Goal: Task Accomplishment & Management: Manage account settings

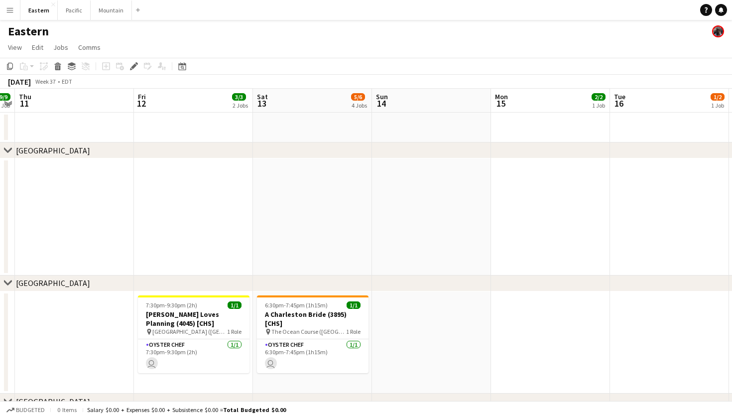
click at [7, 11] on app-icon "Menu" at bounding box center [10, 10] width 8 height 8
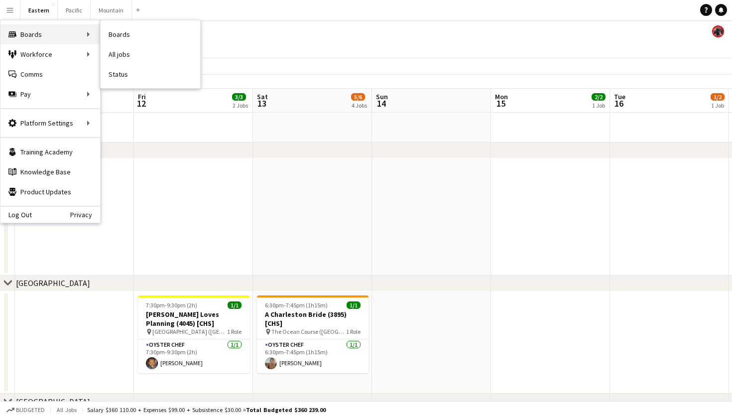
click at [61, 32] on div "Boards Boards" at bounding box center [50, 34] width 100 height 20
click at [146, 55] on link "All jobs" at bounding box center [151, 54] width 100 height 20
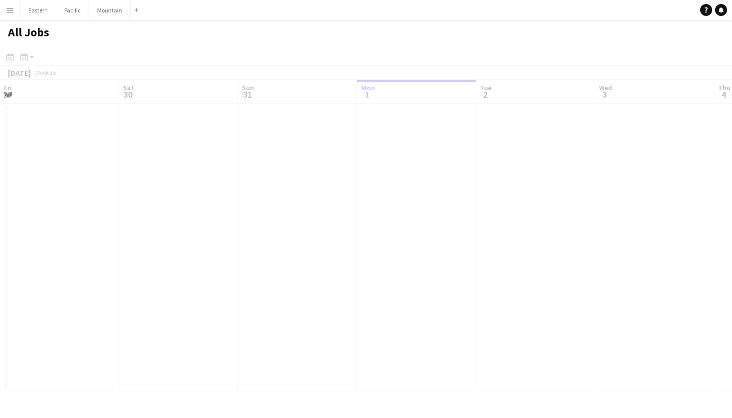
scroll to position [0, 238]
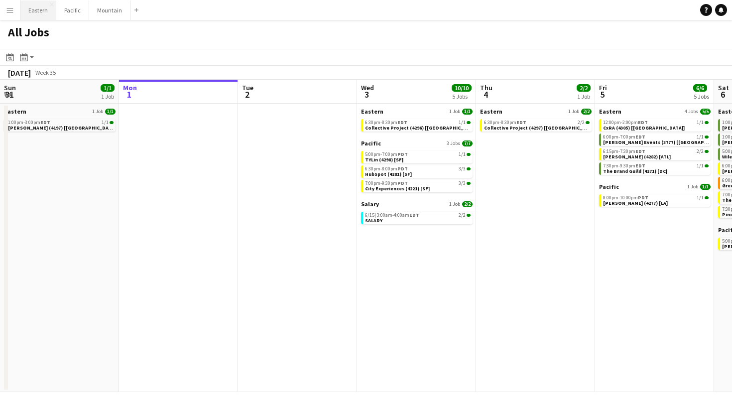
click at [44, 12] on button "Eastern Close" at bounding box center [38, 9] width 36 height 19
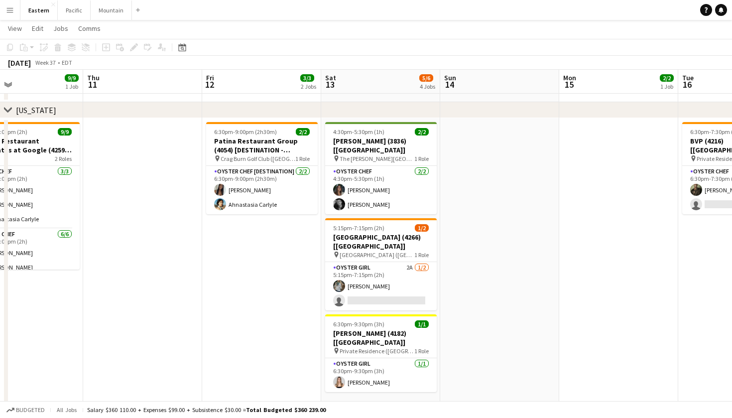
scroll to position [0, 273]
click at [399, 275] on app-card-role "Oyster Girl 2A 1/2 5:15pm-7:15pm (2h) Brooke Anderson single-neutral-actions" at bounding box center [382, 286] width 112 height 48
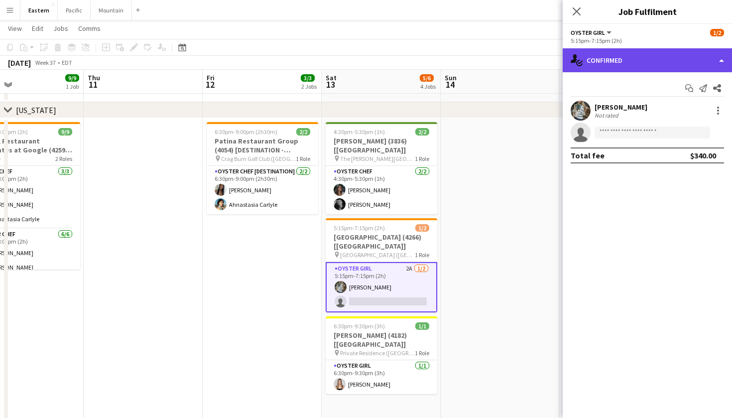
click at [677, 64] on div "single-neutral-actions-check-2 Confirmed" at bounding box center [647, 60] width 169 height 24
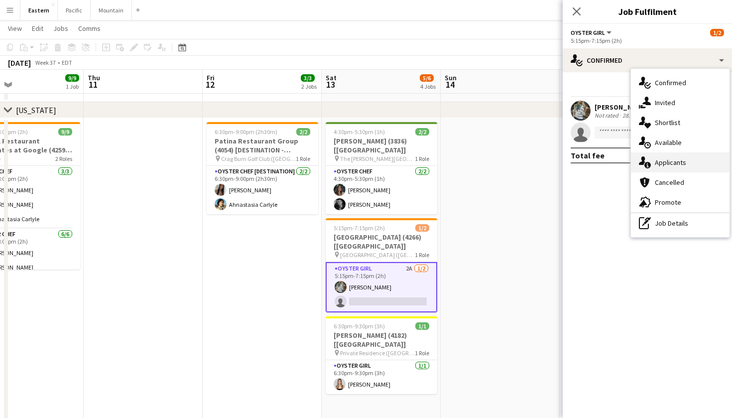
click at [670, 159] on div "single-neutral-actions-information Applicants" at bounding box center [680, 162] width 99 height 20
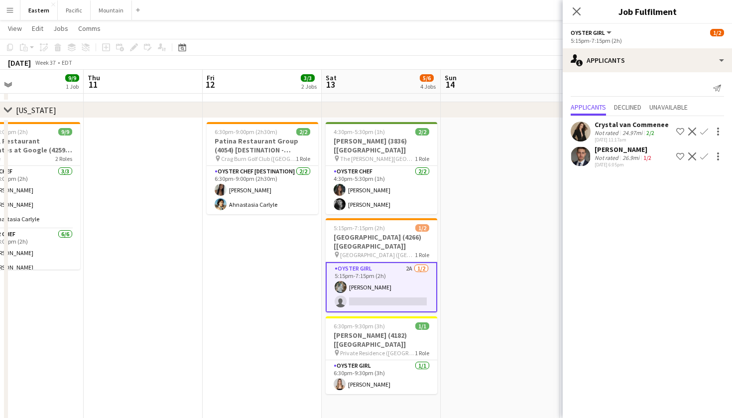
click at [580, 3] on div "Close pop-in" at bounding box center [577, 11] width 28 height 23
click at [579, 5] on app-icon "Close pop-in" at bounding box center [577, 11] width 14 height 14
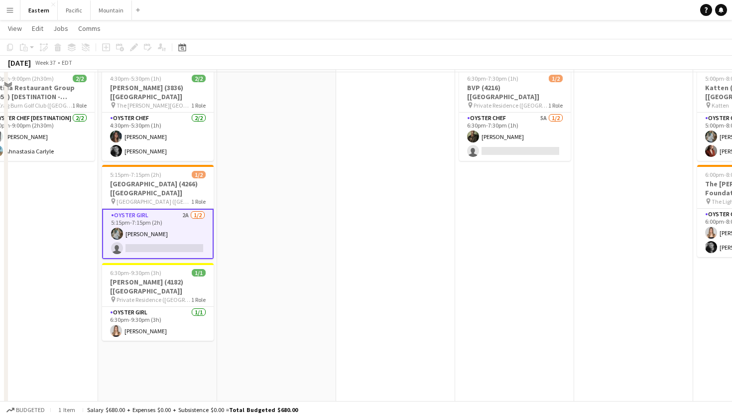
scroll to position [349, 0]
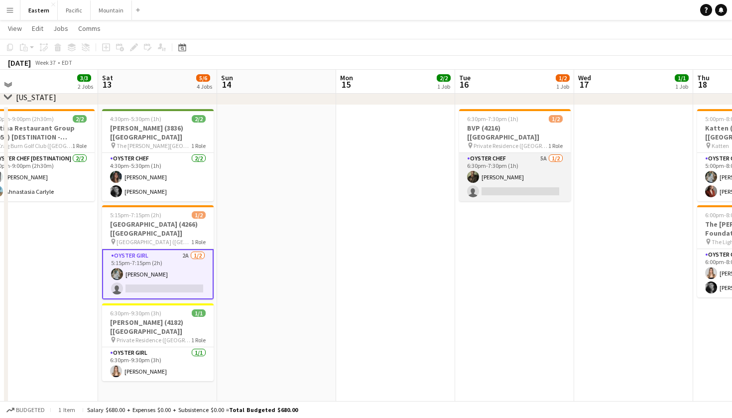
click at [526, 169] on app-card-role "Oyster Chef 5A [DATE] 6:30pm-7:30pm (1h) [PERSON_NAME] single-neutral-actions" at bounding box center [515, 177] width 112 height 48
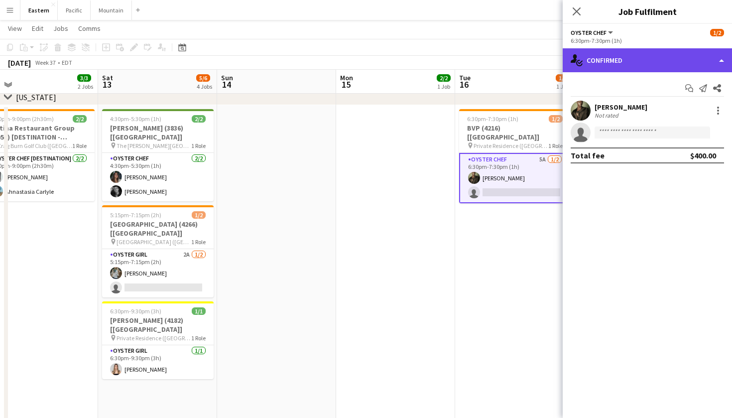
click at [671, 61] on div "single-neutral-actions-check-2 Confirmed" at bounding box center [647, 60] width 169 height 24
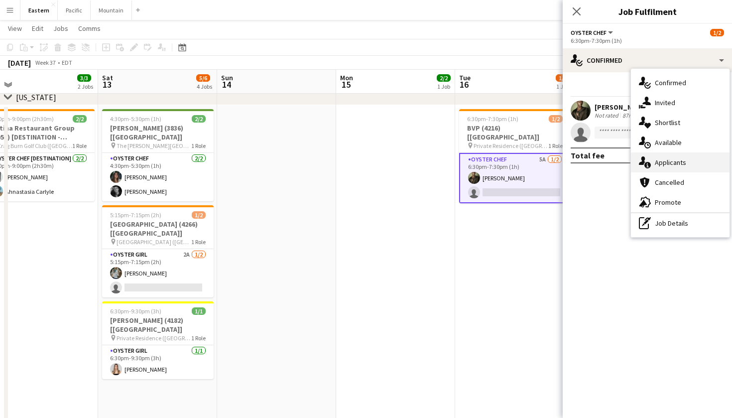
click at [663, 157] on div "single-neutral-actions-information Applicants" at bounding box center [680, 162] width 99 height 20
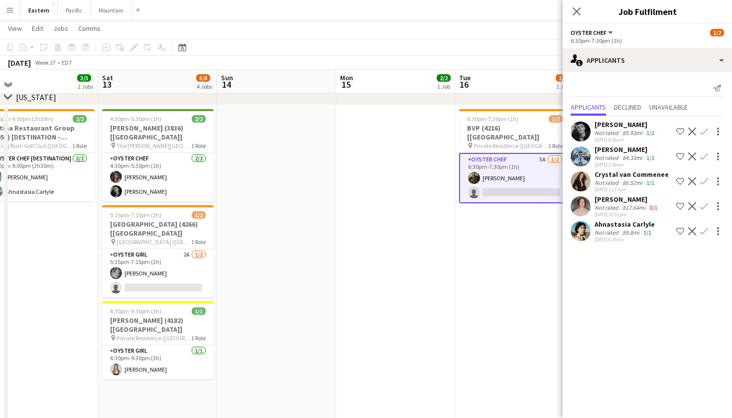
click at [203, 24] on app-page-menu "View Day view expanded Day view collapsed Month view Date picker Jump to today …" at bounding box center [366, 29] width 732 height 19
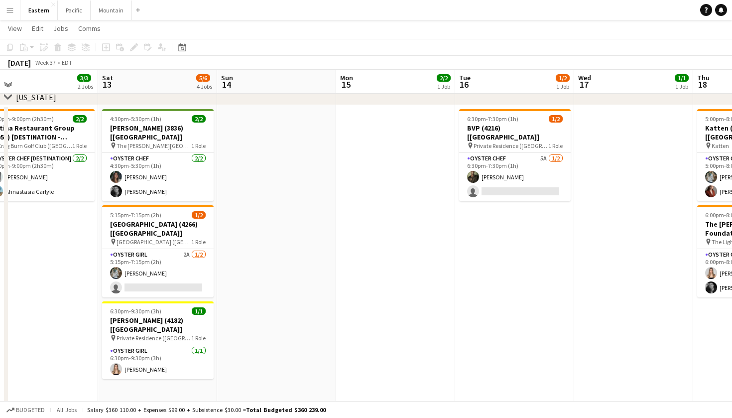
click at [12, 7] on app-icon "Menu" at bounding box center [10, 10] width 8 height 8
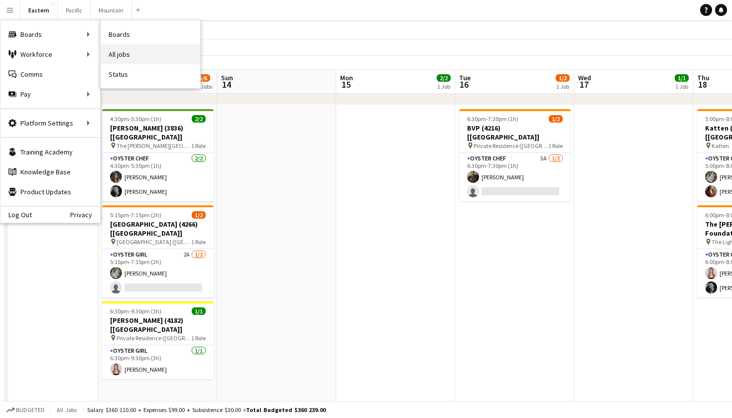
click at [148, 49] on link "All jobs" at bounding box center [151, 54] width 100 height 20
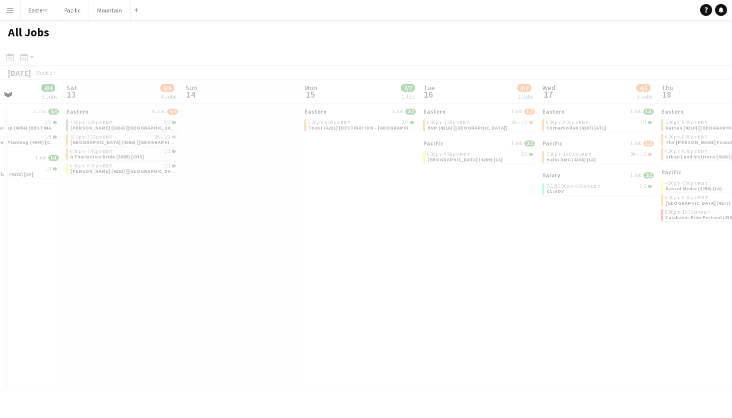
scroll to position [0, 296]
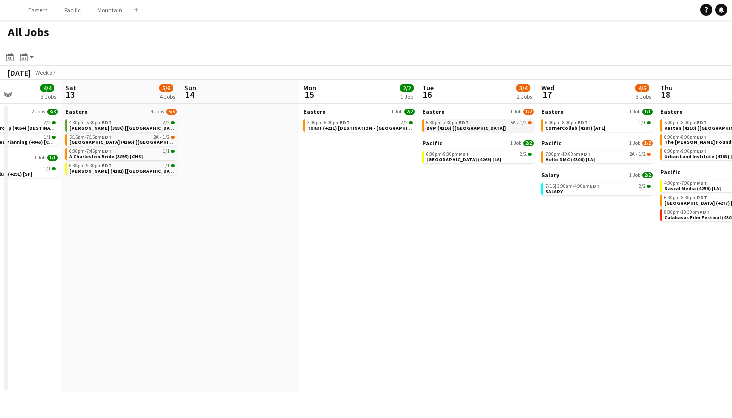
click at [493, 124] on div "6:30pm-7:30pm EDT 5A • 1/2" at bounding box center [479, 122] width 106 height 5
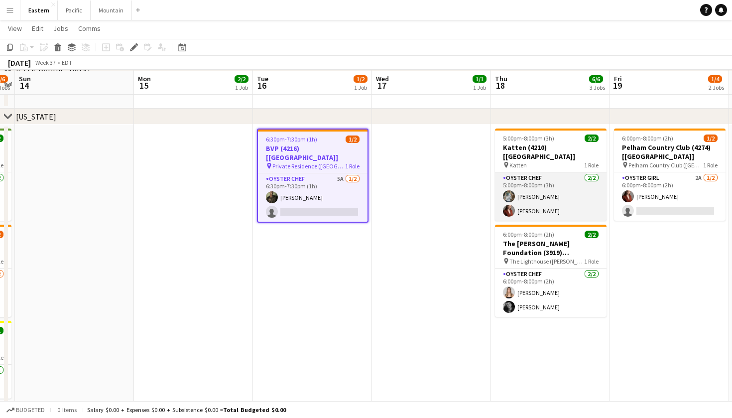
scroll to position [332, 0]
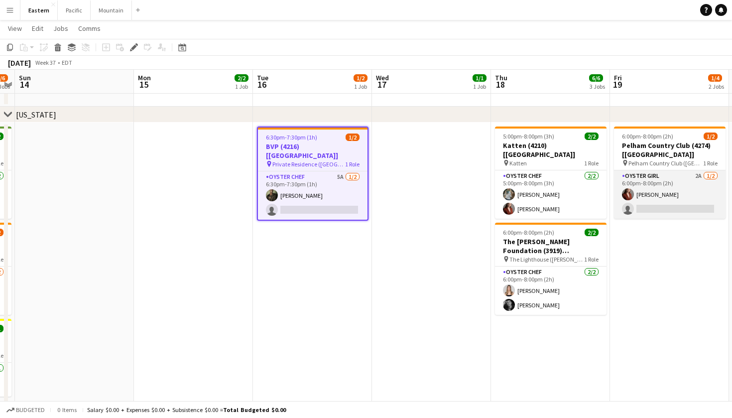
click at [652, 189] on app-card-role "Oyster Girl 2A [DATE] 6:00pm-8:00pm (2h) [PERSON_NAME] single-neutral-actions" at bounding box center [670, 194] width 112 height 48
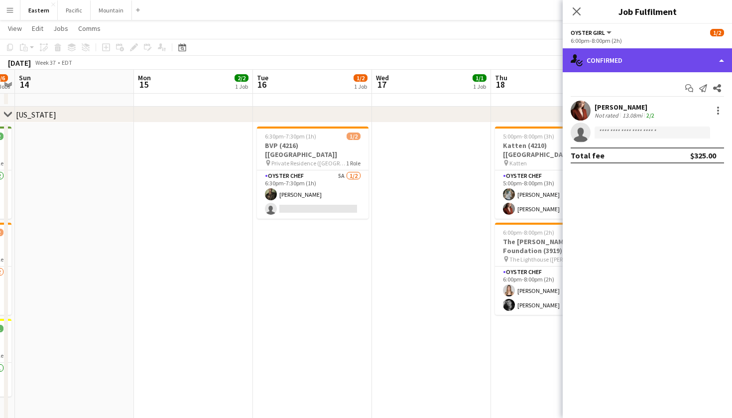
click at [691, 61] on div "single-neutral-actions-check-2 Confirmed" at bounding box center [647, 60] width 169 height 24
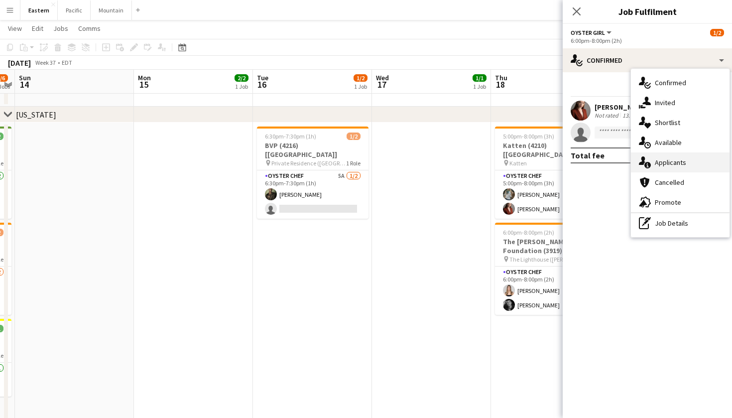
click at [694, 162] on div "single-neutral-actions-information Applicants" at bounding box center [680, 162] width 99 height 20
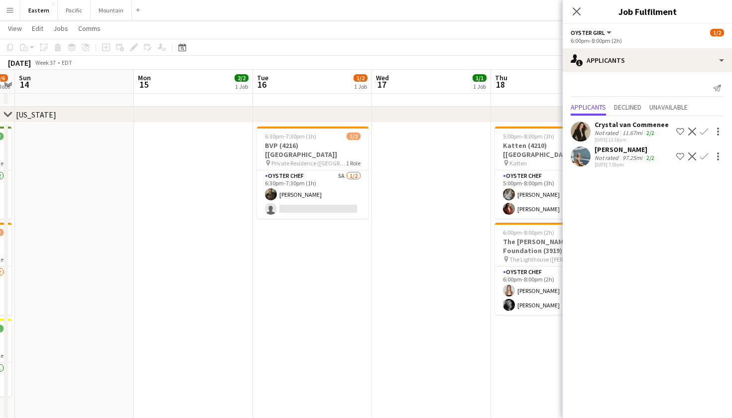
click at [578, 20] on div "Close pop-in" at bounding box center [577, 11] width 28 height 23
click at [577, 17] on app-icon "Close pop-in" at bounding box center [577, 11] width 14 height 14
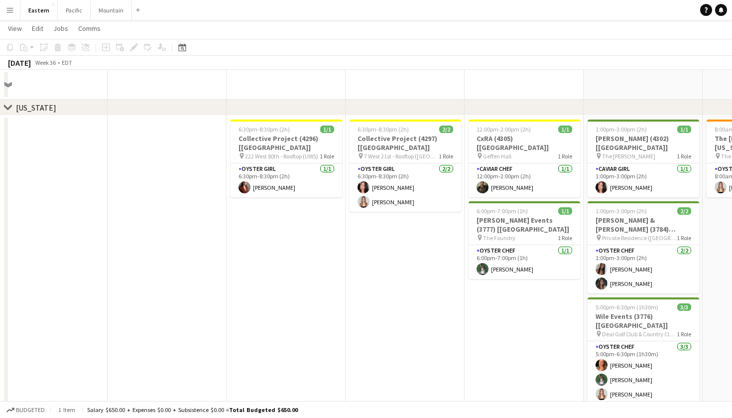
scroll to position [315, 0]
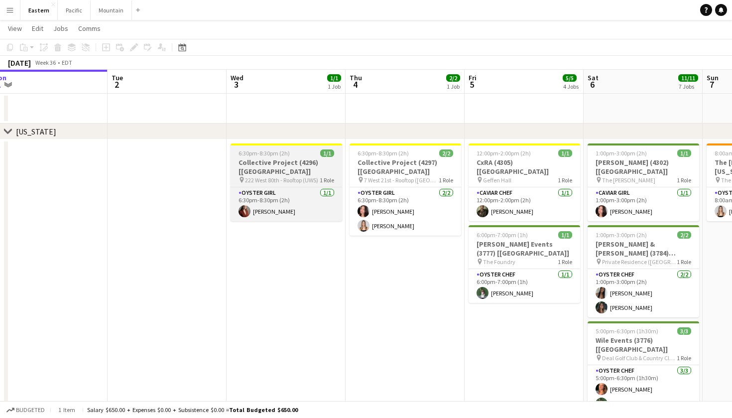
click at [308, 176] on app-job-card "6:30pm-8:30pm (2h) 1/1 Collective Project (4296) [[GEOGRAPHIC_DATA]] pin 222 We…" at bounding box center [287, 182] width 112 height 78
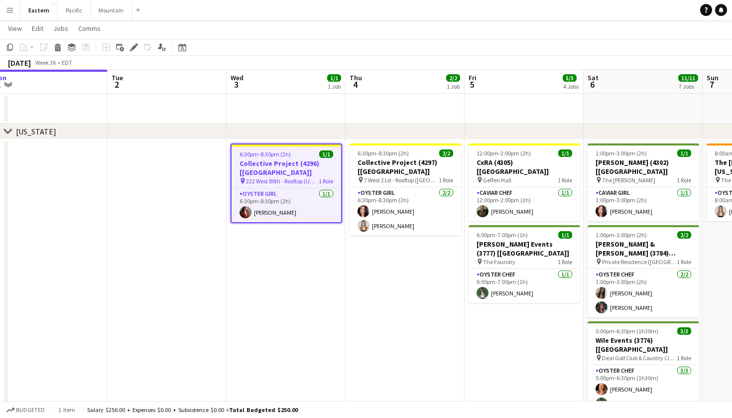
click at [314, 166] on h3 "Collective Project (4296) [[GEOGRAPHIC_DATA]]" at bounding box center [287, 168] width 110 height 18
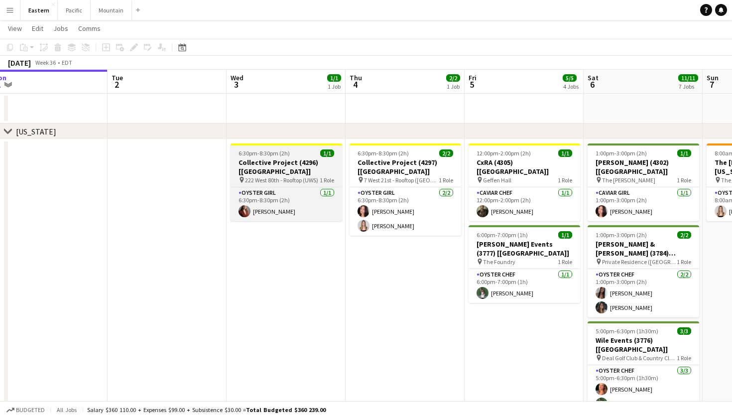
click at [314, 166] on h3 "Collective Project (4296) [[GEOGRAPHIC_DATA]]" at bounding box center [287, 167] width 112 height 18
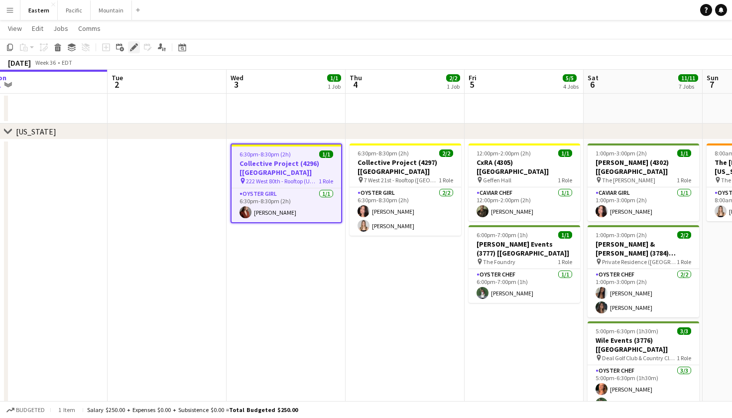
click at [135, 42] on div "Edit" at bounding box center [134, 47] width 12 height 12
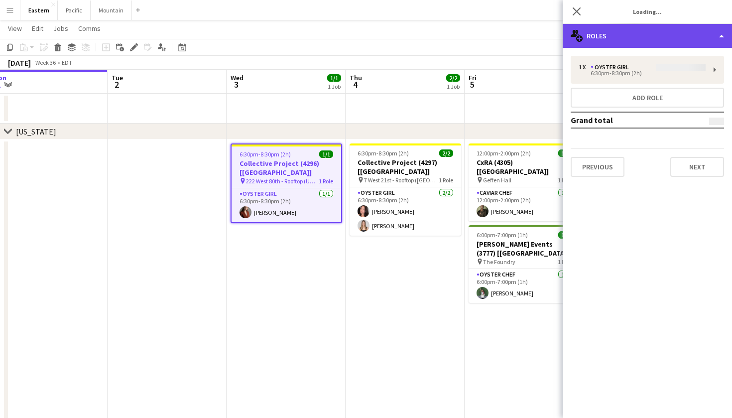
click at [671, 27] on div "multiple-users-add Roles" at bounding box center [647, 36] width 169 height 24
type input "**********"
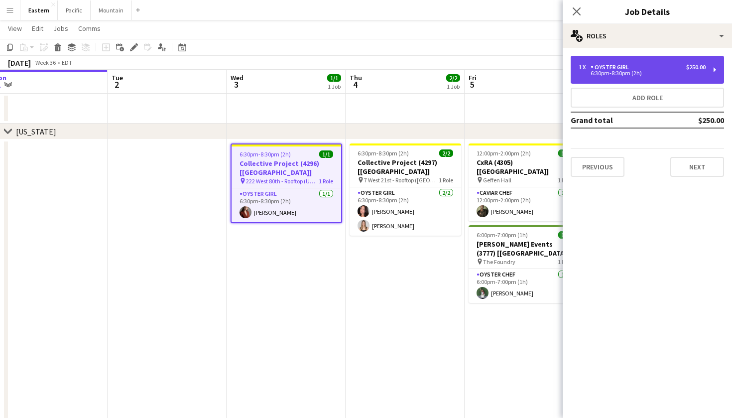
click at [677, 68] on div "1 x Oyster Girl $250.00" at bounding box center [642, 67] width 127 height 7
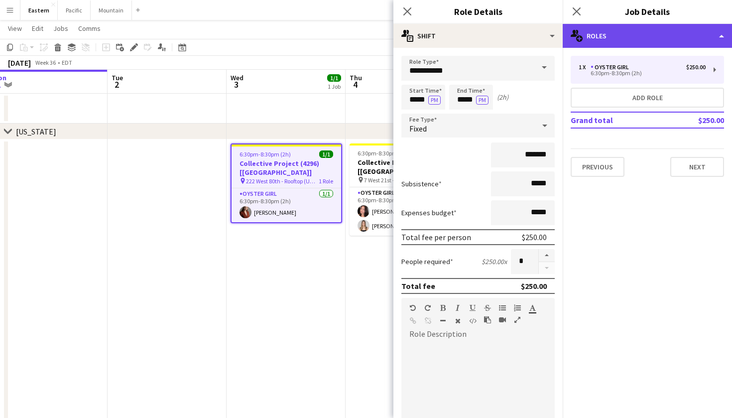
click at [631, 40] on div "multiple-users-add Roles" at bounding box center [647, 36] width 169 height 24
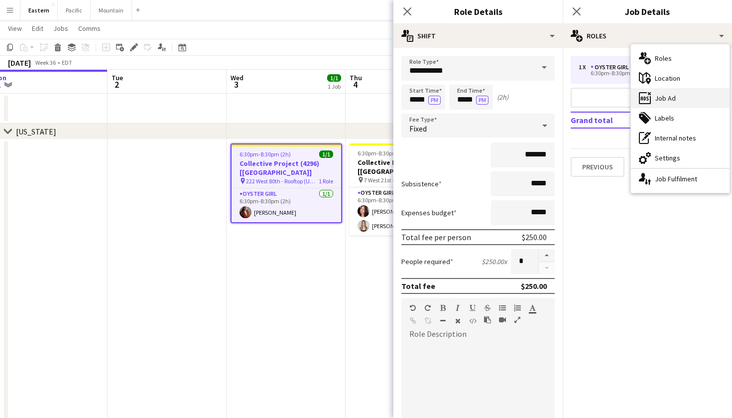
click at [651, 95] on div "ads-window Job Ad" at bounding box center [680, 98] width 99 height 20
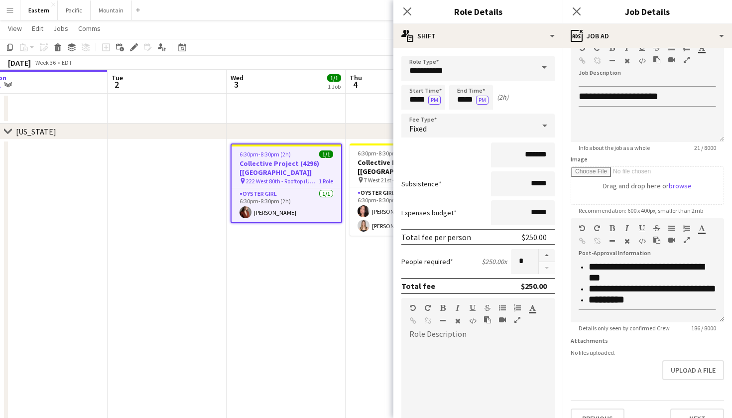
scroll to position [70, 0]
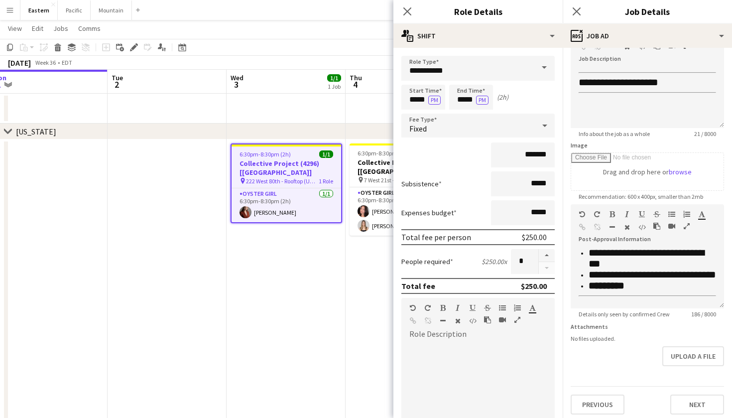
click at [580, 3] on div "Close pop-in" at bounding box center [577, 11] width 28 height 23
click at [578, 11] on icon "Close pop-in" at bounding box center [576, 10] width 9 height 9
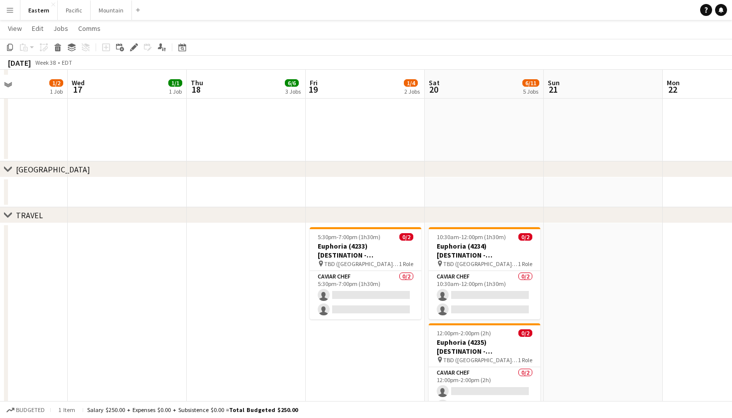
scroll to position [872, 0]
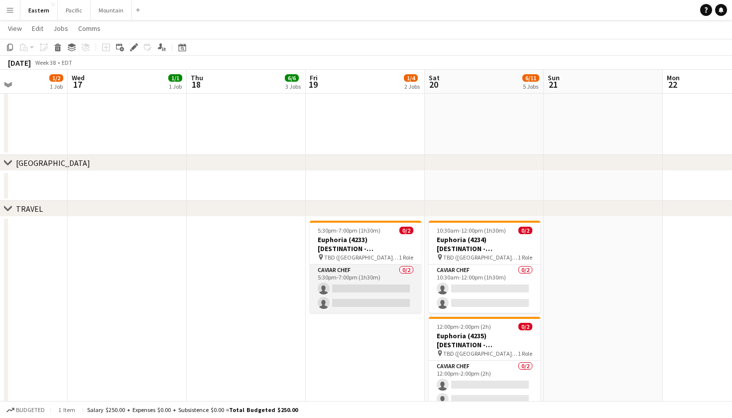
click at [402, 267] on app-card-role "Caviar Chef 0/2 5:30pm-7:00pm (1h30m) single-neutral-actions single-neutral-act…" at bounding box center [366, 289] width 112 height 48
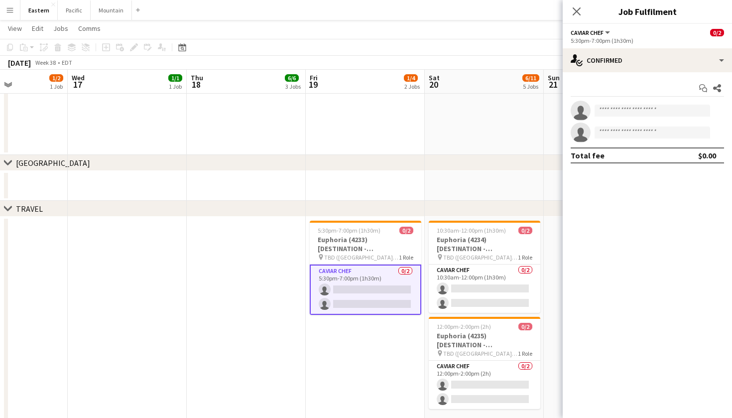
click at [460, 172] on app-date-cell at bounding box center [484, 186] width 119 height 30
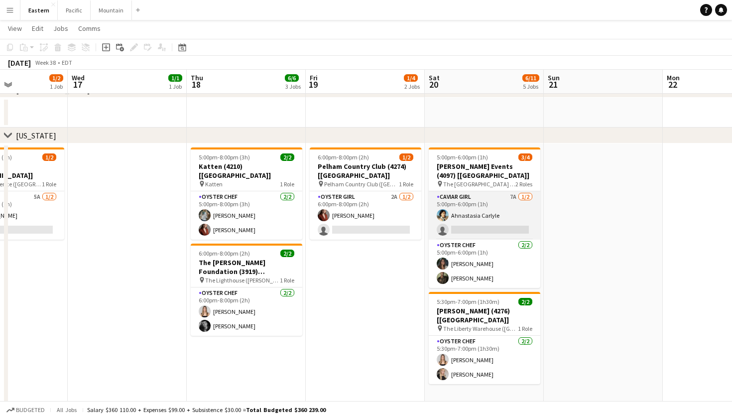
scroll to position [312, 0]
click at [460, 200] on app-card-role "Caviar Girl 7A [DATE] 5:00pm-6:00pm (1h) Ahnastasia Carlyle single-neutral-acti…" at bounding box center [485, 214] width 112 height 48
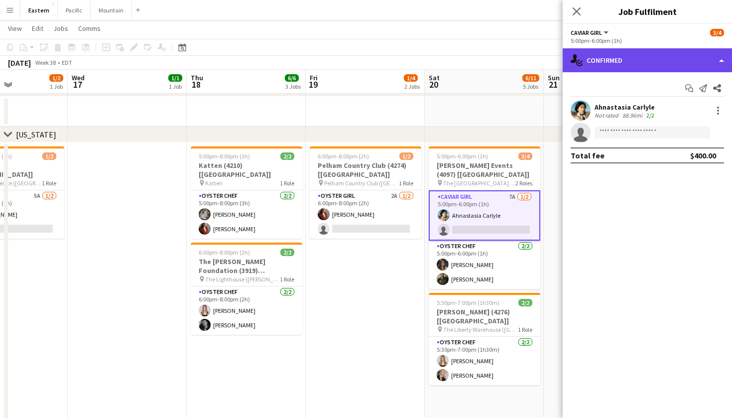
click at [674, 64] on div "single-neutral-actions-check-2 Confirmed" at bounding box center [647, 60] width 169 height 24
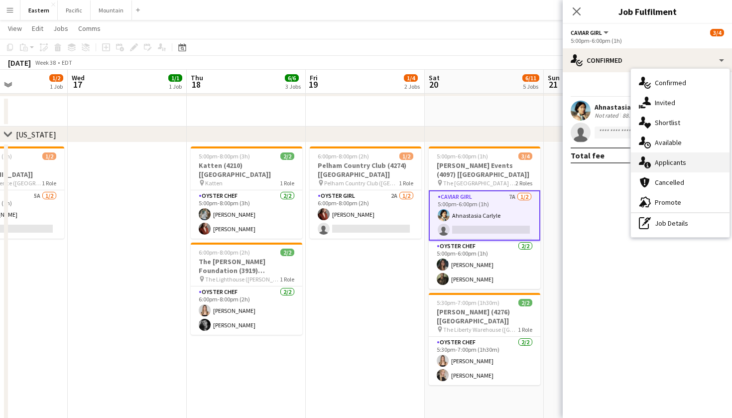
click at [682, 153] on div "single-neutral-actions-information Applicants" at bounding box center [680, 162] width 99 height 20
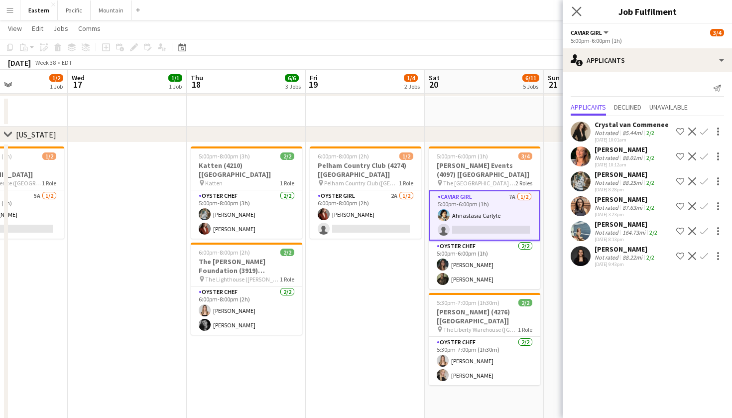
click at [576, 7] on icon "Close pop-in" at bounding box center [576, 10] width 9 height 9
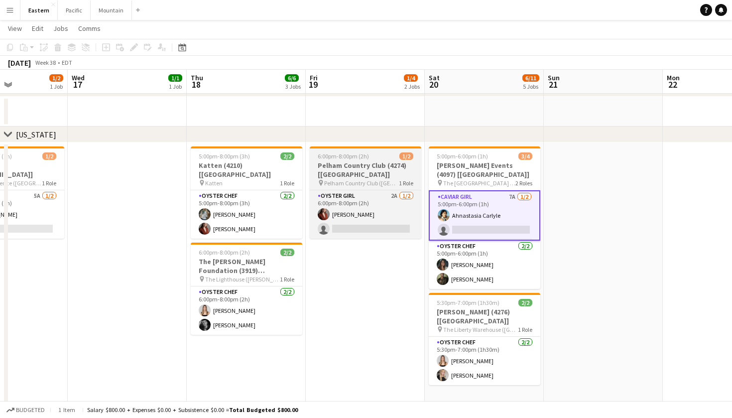
click at [383, 182] on span "Pelham Country Club ([GEOGRAPHIC_DATA], [GEOGRAPHIC_DATA])" at bounding box center [361, 182] width 75 height 7
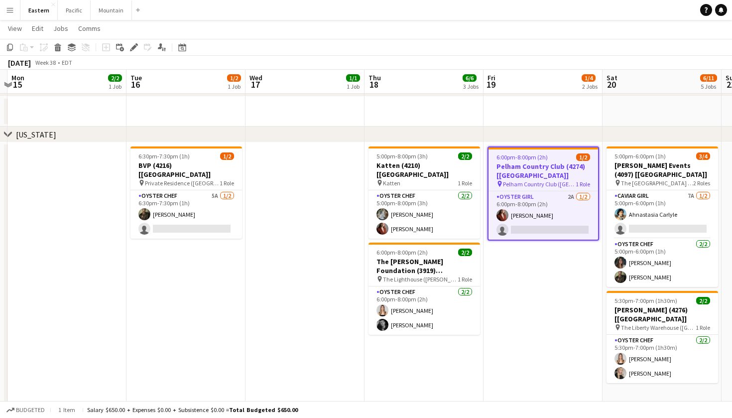
scroll to position [0, 207]
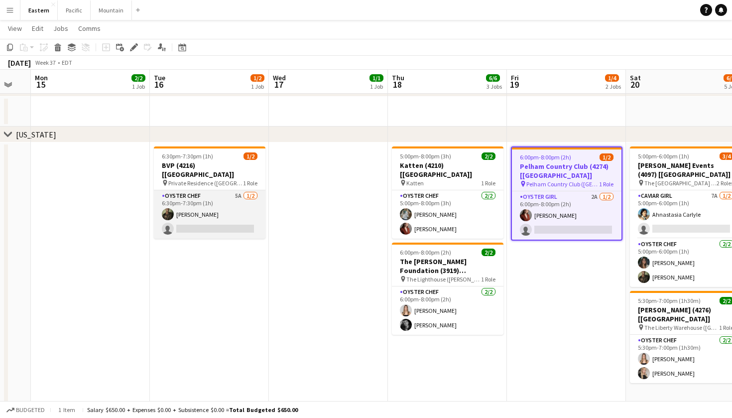
click at [211, 207] on app-card-role "Oyster Chef 5A [DATE] 6:30pm-7:30pm (1h) [PERSON_NAME] single-neutral-actions" at bounding box center [210, 214] width 112 height 48
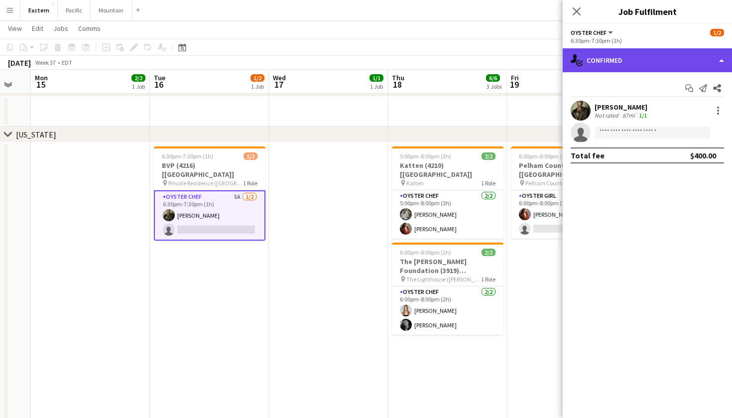
click at [637, 61] on div "single-neutral-actions-check-2 Confirmed" at bounding box center [647, 60] width 169 height 24
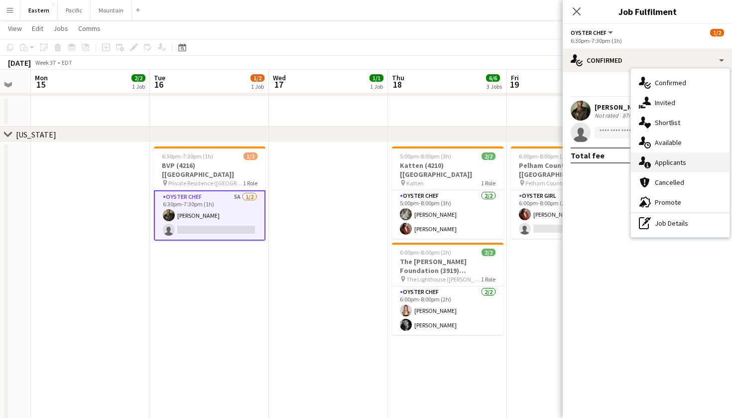
click at [654, 163] on div "single-neutral-actions-information Applicants" at bounding box center [680, 162] width 99 height 20
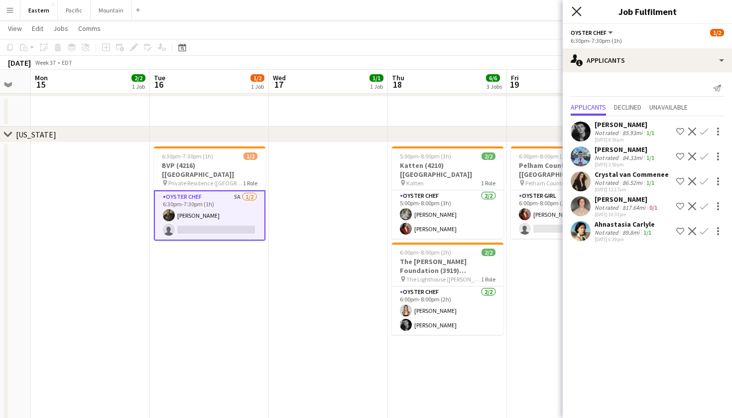
click at [573, 16] on app-icon "Close pop-in" at bounding box center [577, 11] width 14 height 14
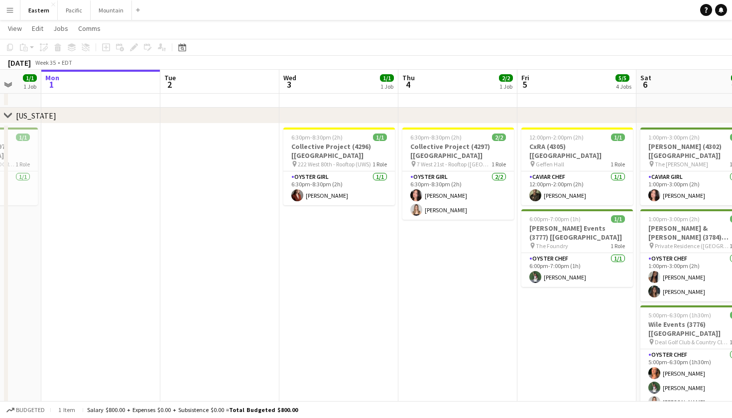
scroll to position [0, 316]
click at [80, 5] on button "Pacific Close" at bounding box center [74, 9] width 33 height 19
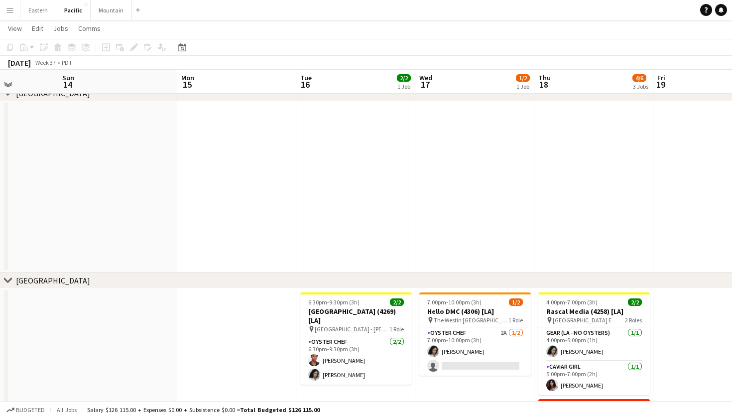
scroll to position [0, 259]
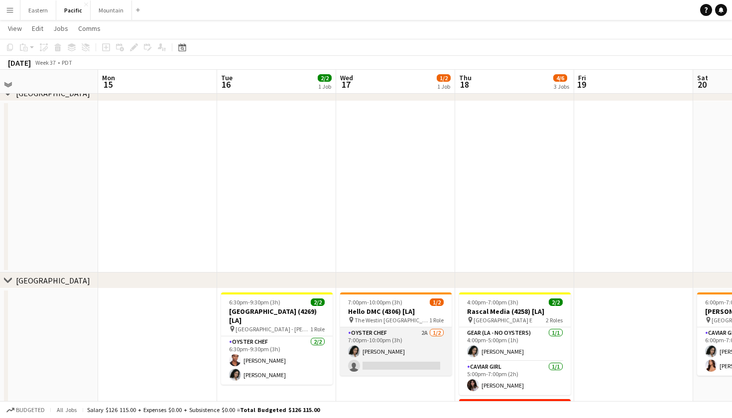
click at [429, 355] on app-card-role "Oyster Chef 2A [DATE] 7:00pm-10:00pm (3h) [PERSON_NAME] single-neutral-actions" at bounding box center [396, 351] width 112 height 48
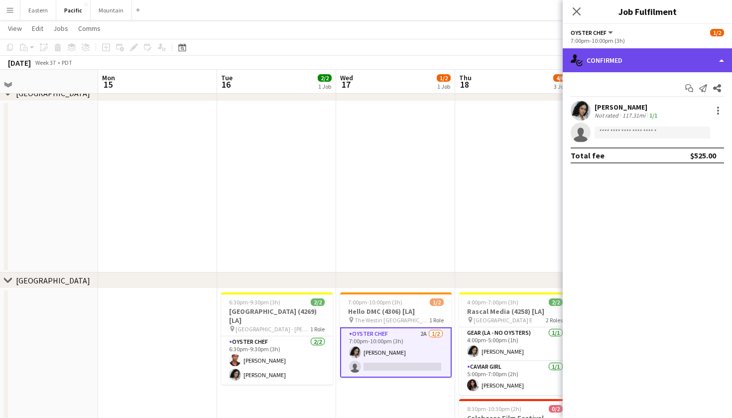
click at [639, 61] on div "single-neutral-actions-check-2 Confirmed" at bounding box center [647, 60] width 169 height 24
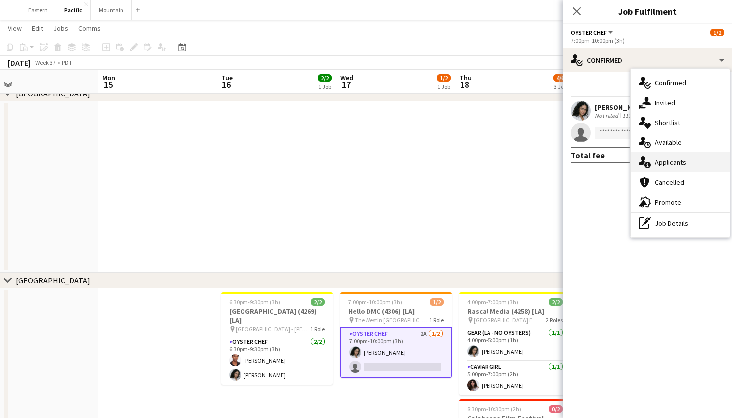
click at [665, 166] on div "single-neutral-actions-information Applicants" at bounding box center [680, 162] width 99 height 20
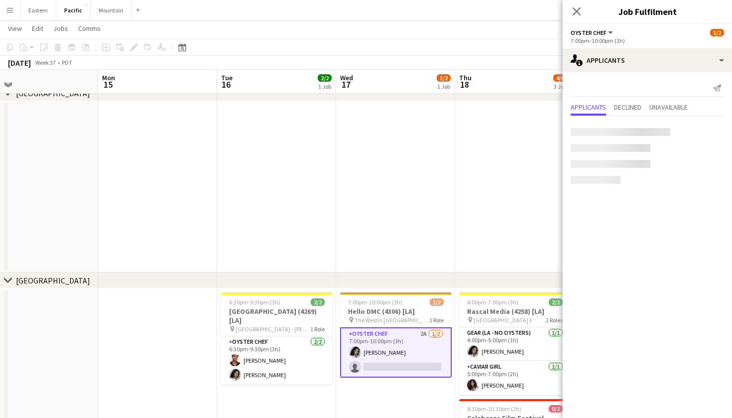
click at [612, 20] on div "Close pop-in Job Fulfilment" at bounding box center [647, 12] width 169 height 24
click at [575, 8] on icon "Close pop-in" at bounding box center [576, 10] width 9 height 9
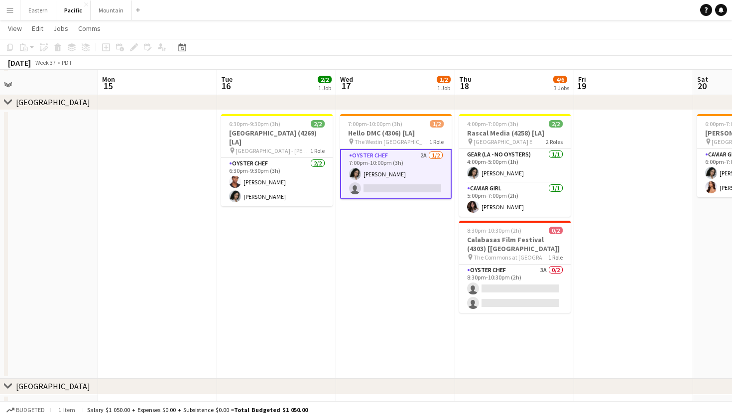
scroll to position [238, 0]
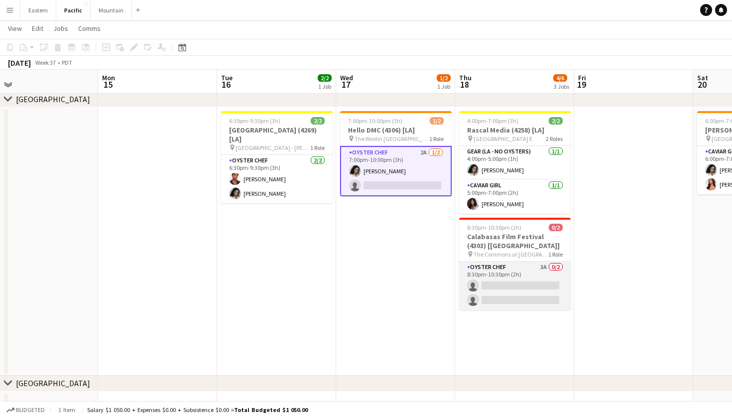
click at [518, 265] on app-card-role "Oyster Chef 3A 0/2 8:30pm-10:30pm (2h) single-neutral-actions single-neutral-ac…" at bounding box center [515, 286] width 112 height 48
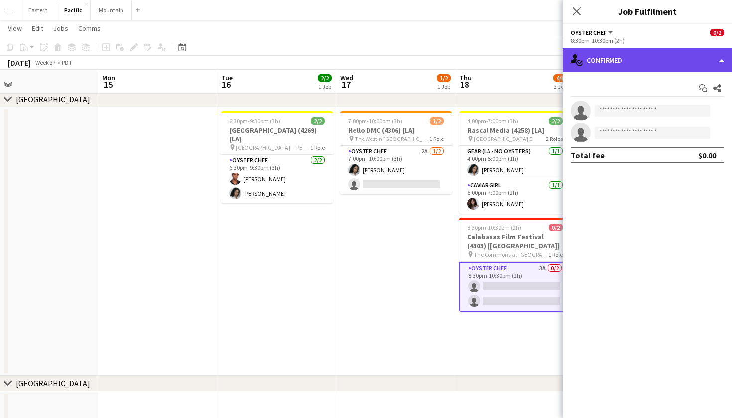
click at [645, 65] on div "single-neutral-actions-check-2 Confirmed" at bounding box center [647, 60] width 169 height 24
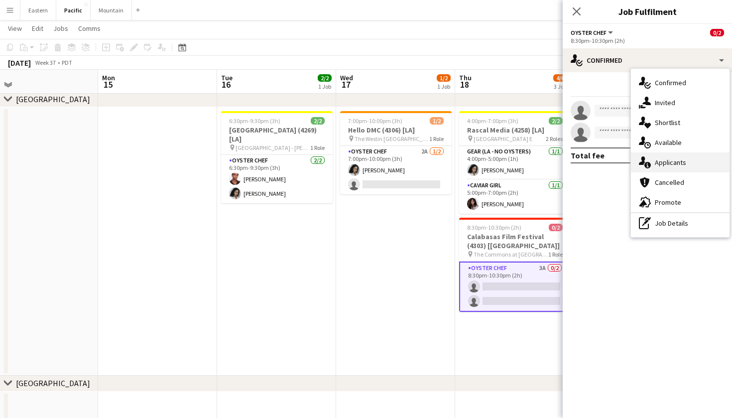
click at [699, 165] on div "single-neutral-actions-information Applicants" at bounding box center [680, 162] width 99 height 20
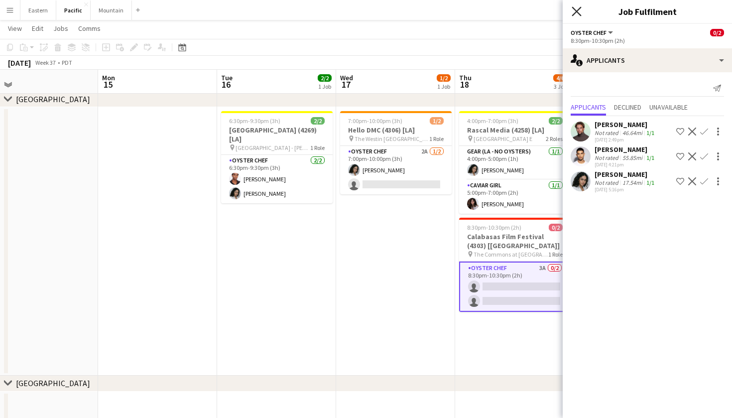
click at [576, 9] on icon "Close pop-in" at bounding box center [576, 10] width 9 height 9
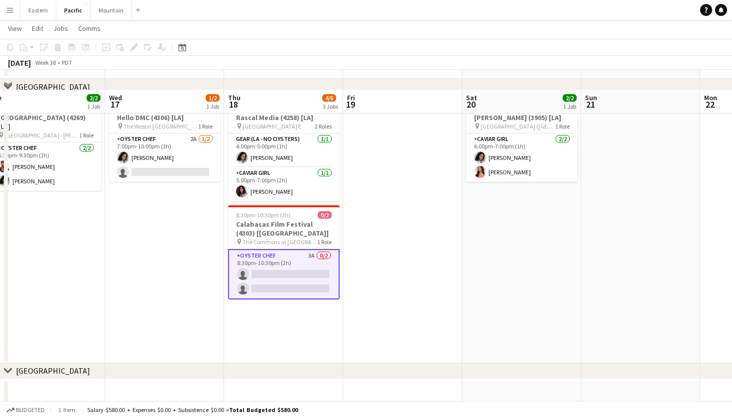
scroll to position [186, 0]
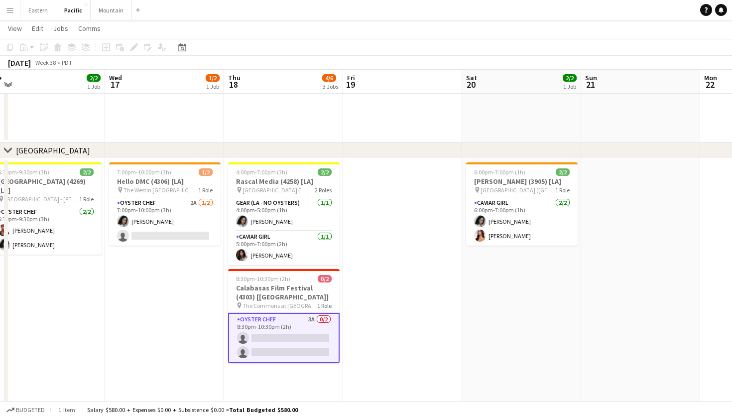
click at [300, 328] on app-card-role "Oyster Chef 3A 0/2 8:30pm-10:30pm (2h) single-neutral-actions single-neutral-ac…" at bounding box center [284, 338] width 112 height 50
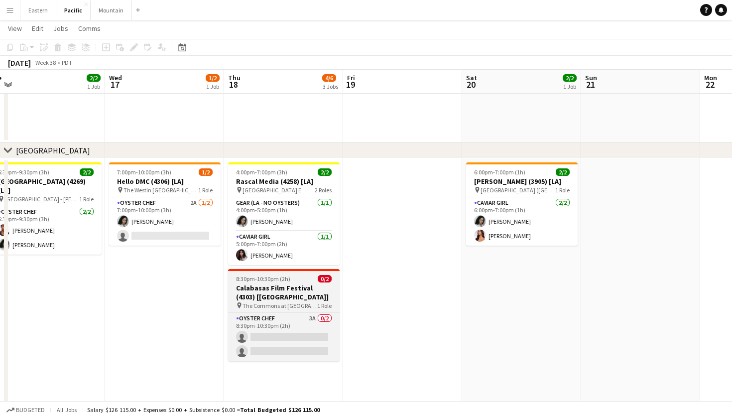
click at [317, 311] on app-job-card "8:30pm-10:30pm (2h) 0/2 Calabasas Film Festival (4303) [LA] pin The Commons at …" at bounding box center [284, 315] width 112 height 92
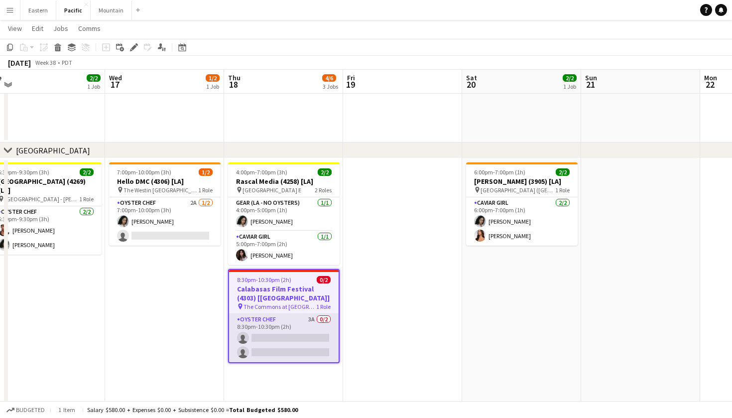
click at [319, 324] on app-card-role "Oyster Chef 3A 0/2 8:30pm-10:30pm (2h) single-neutral-actions single-neutral-ac…" at bounding box center [284, 338] width 110 height 48
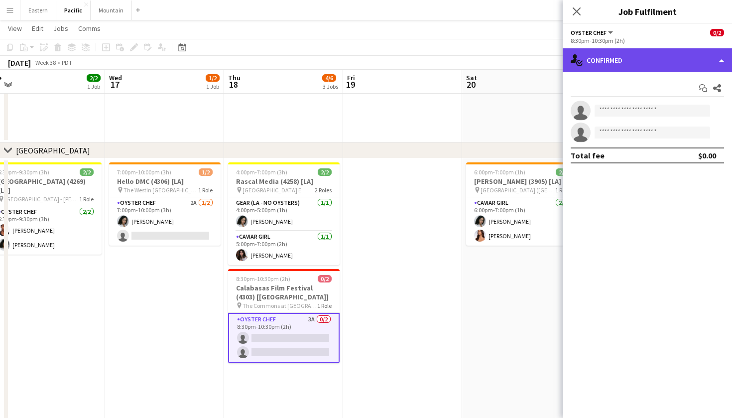
click at [592, 52] on div "single-neutral-actions-check-2 Confirmed" at bounding box center [647, 60] width 169 height 24
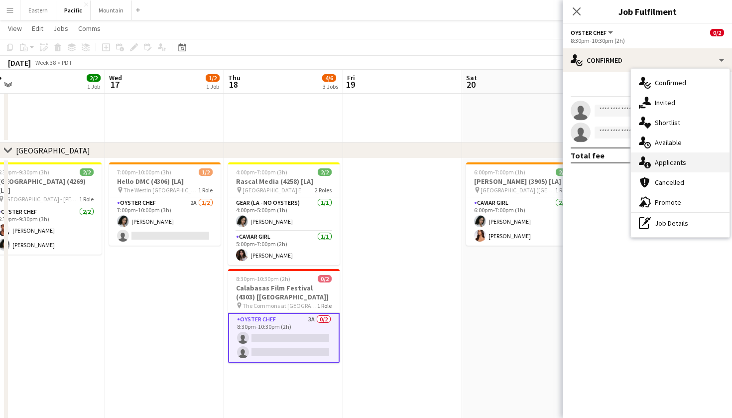
click at [647, 157] on icon "single-neutral-actions-information" at bounding box center [645, 162] width 12 height 12
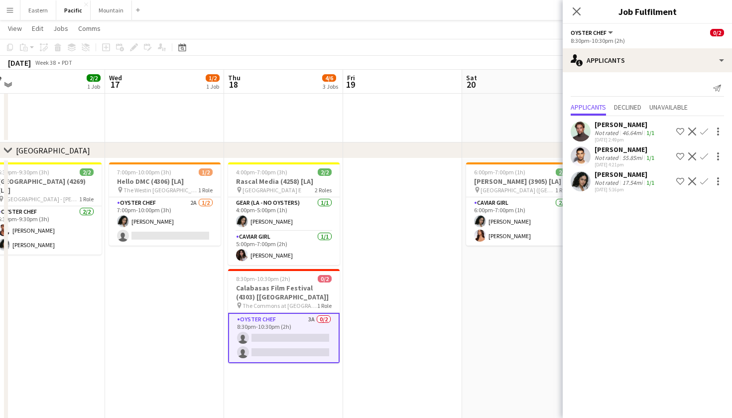
click at [570, 13] on div "Close pop-in" at bounding box center [577, 11] width 28 height 23
click at [575, 11] on icon "Close pop-in" at bounding box center [576, 10] width 9 height 9
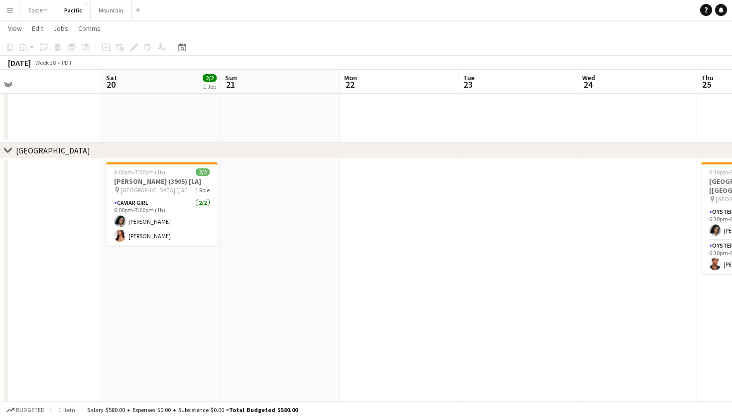
scroll to position [0, 256]
